Goal: Task Accomplishment & Management: Use online tool/utility

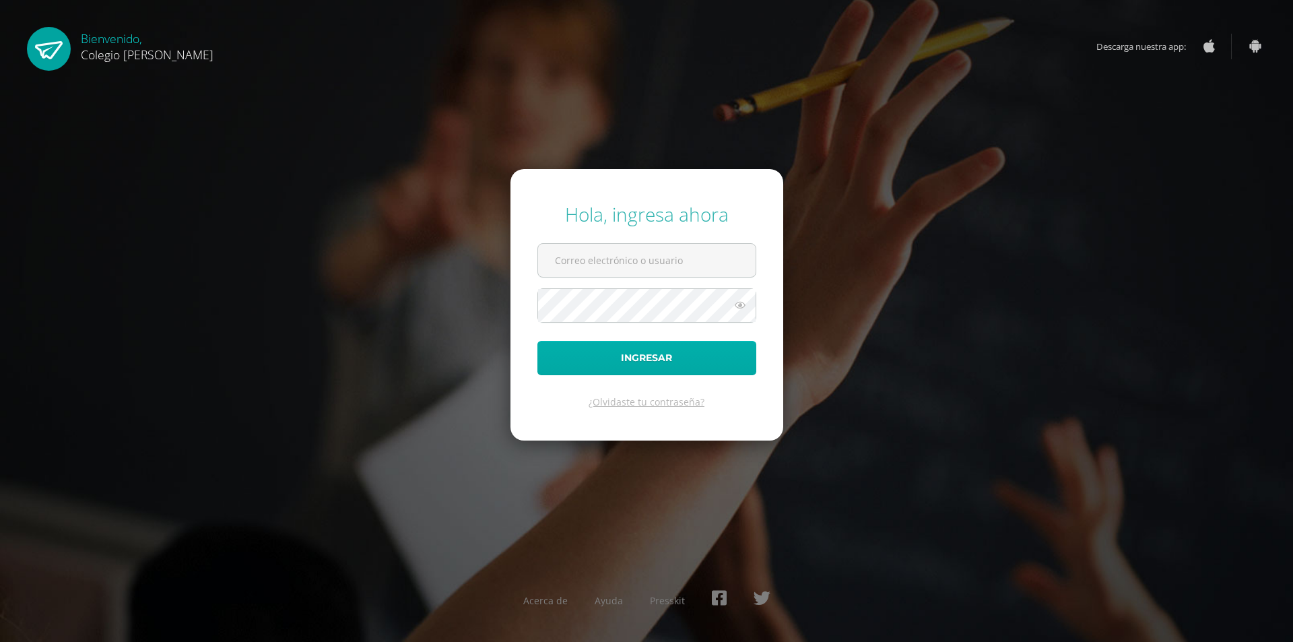
type input "[EMAIL_ADDRESS][DOMAIN_NAME]"
click at [675, 349] on button "Ingresar" at bounding box center [646, 358] width 219 height 34
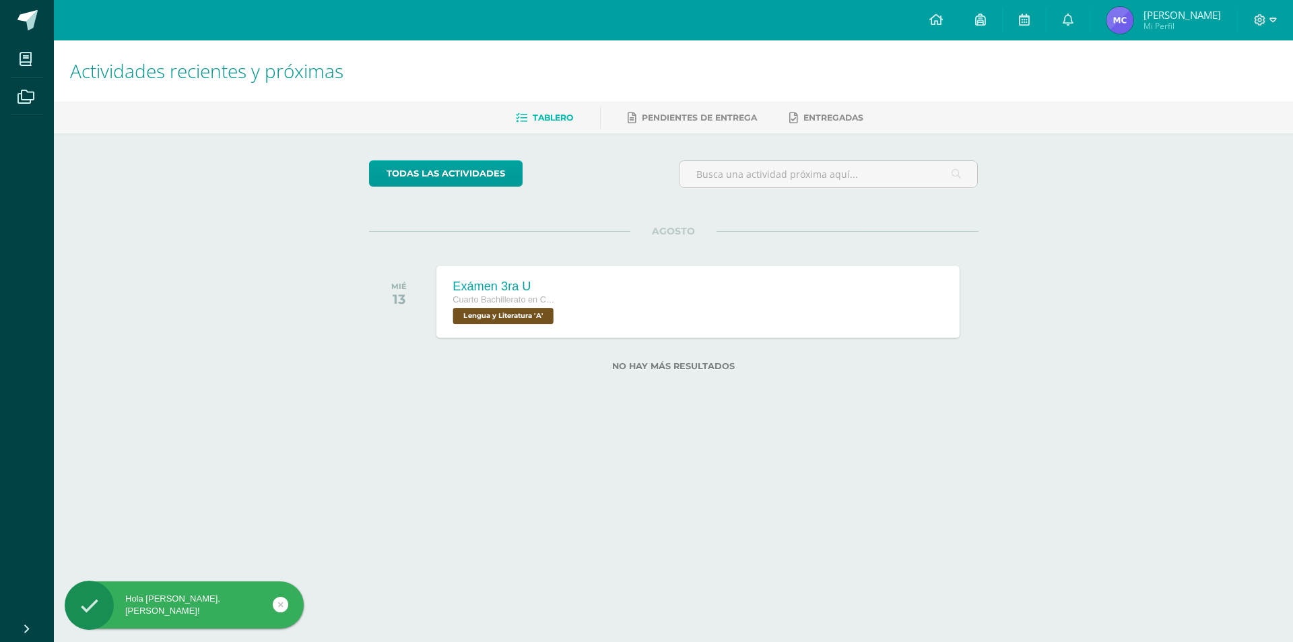
click at [553, 317] on span "Lengua y Literatura 'A'" at bounding box center [502, 316] width 100 height 16
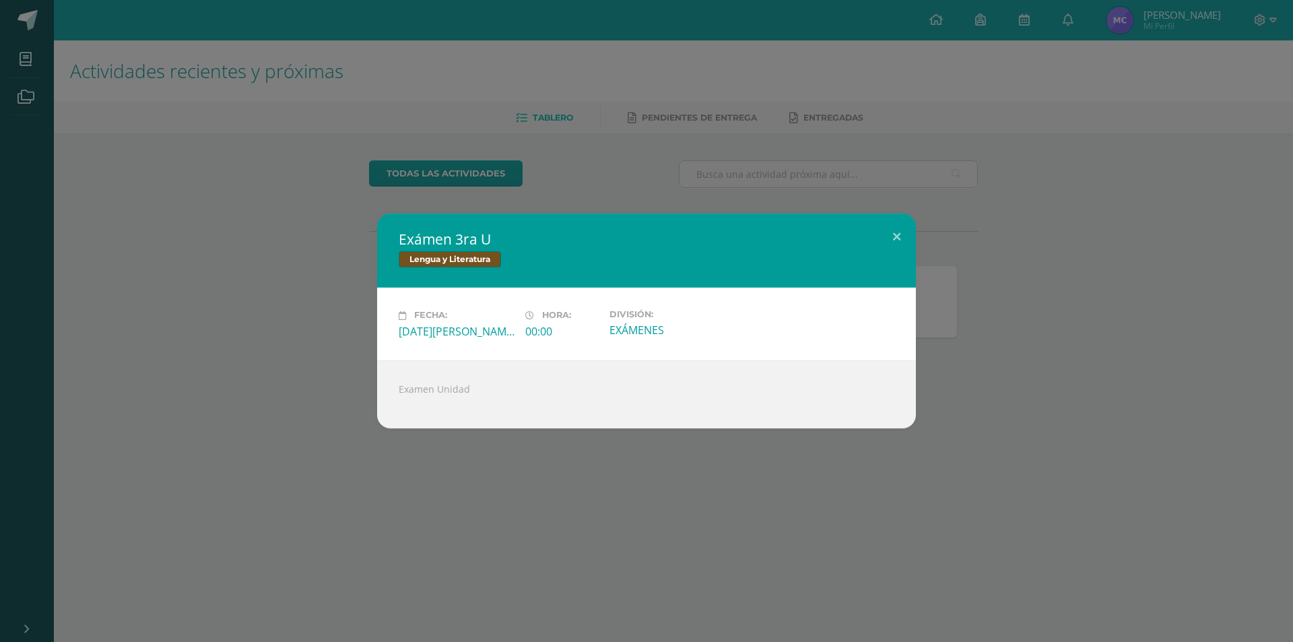
click at [432, 387] on div "Examen Unidad" at bounding box center [646, 394] width 539 height 68
click at [444, 401] on div at bounding box center [647, 400] width 496 height 11
click at [464, 384] on div "Examen Unidad" at bounding box center [646, 394] width 539 height 68
click at [469, 397] on div at bounding box center [647, 400] width 496 height 11
click at [900, 231] on button at bounding box center [896, 236] width 38 height 46
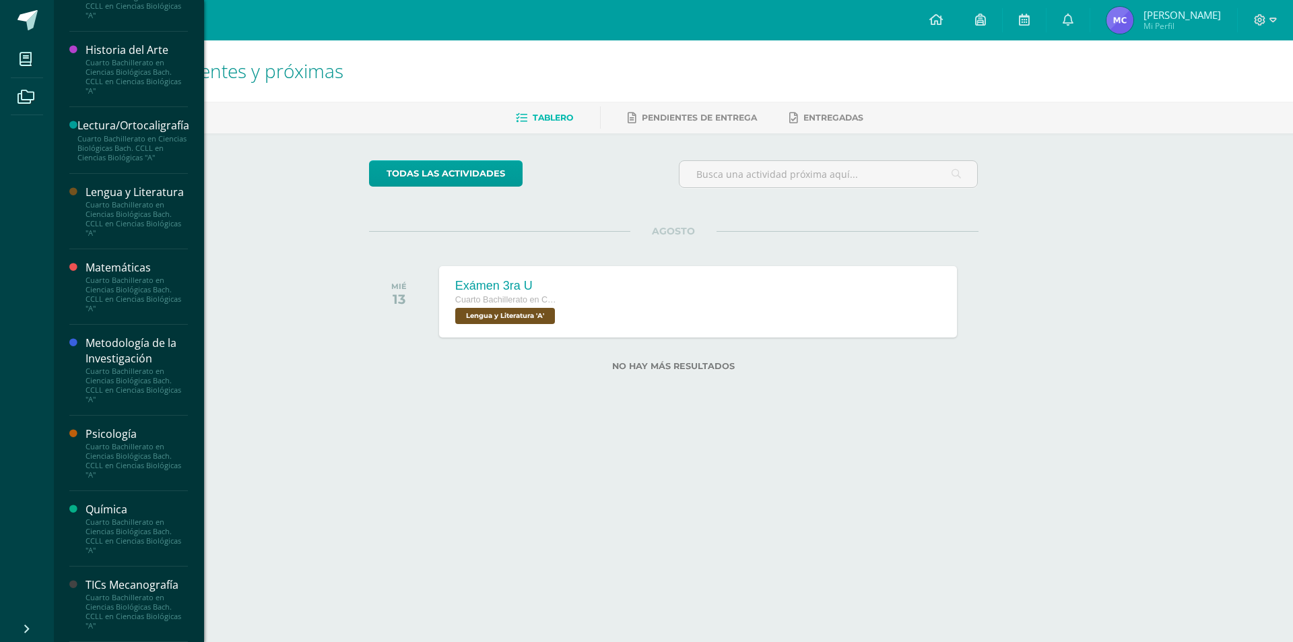
scroll to position [710, 0]
